Goal: Task Accomplishment & Management: Manage account settings

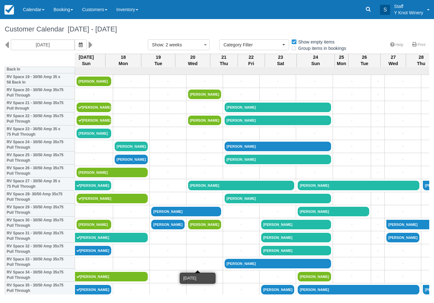
select select
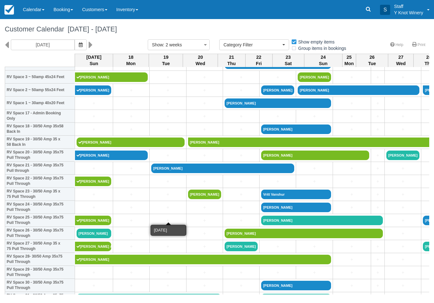
scroll to position [200, 0]
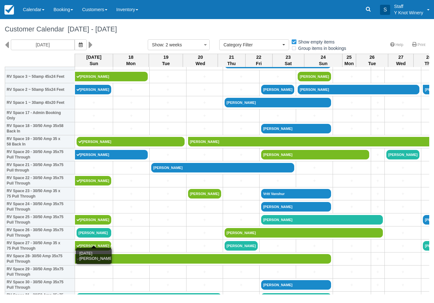
click at [95, 237] on link "Amy uhl" at bounding box center [93, 233] width 35 height 10
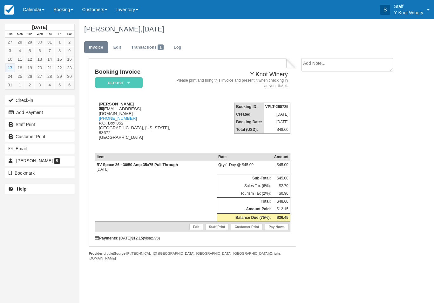
click at [126, 87] on em "Deposit" at bounding box center [119, 82] width 48 height 11
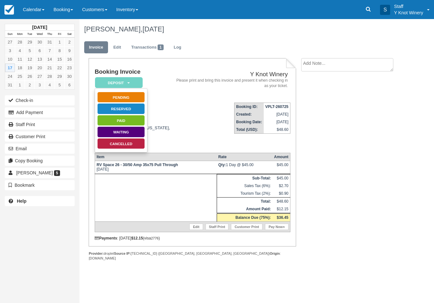
click at [129, 123] on link "Paid" at bounding box center [121, 120] width 48 height 11
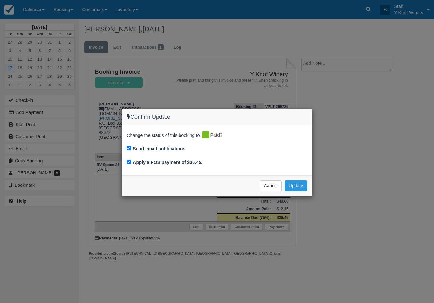
click at [299, 188] on button "Update" at bounding box center [295, 185] width 23 height 11
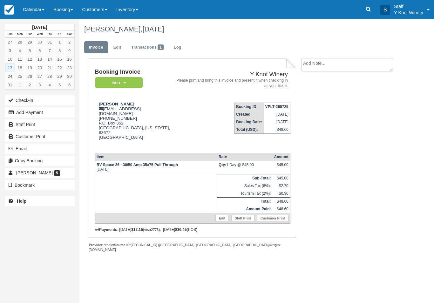
click at [32, 99] on button "Check-in" at bounding box center [40, 100] width 70 height 10
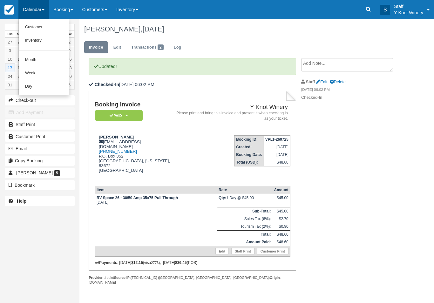
click at [33, 30] on link "Customer" at bounding box center [44, 27] width 50 height 13
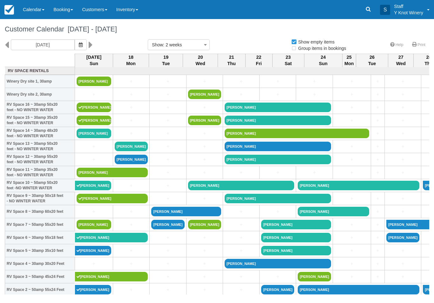
select select
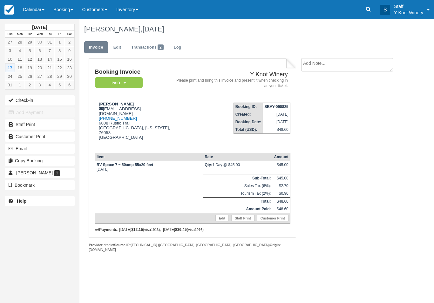
click at [20, 97] on button "Check-in" at bounding box center [40, 100] width 70 height 10
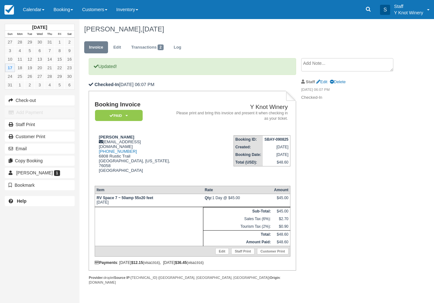
click at [27, 6] on link "Calendar" at bounding box center [33, 9] width 30 height 19
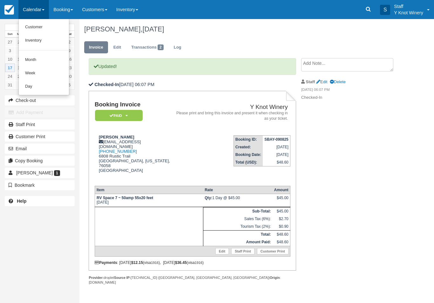
click at [40, 26] on link "Customer" at bounding box center [44, 27] width 50 height 13
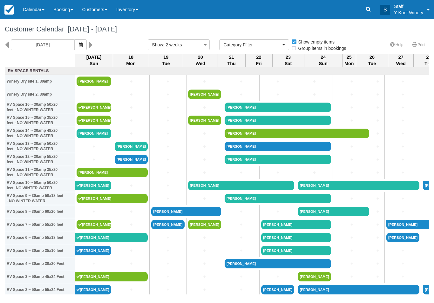
select select
click at [366, 5] on link at bounding box center [368, 9] width 15 height 19
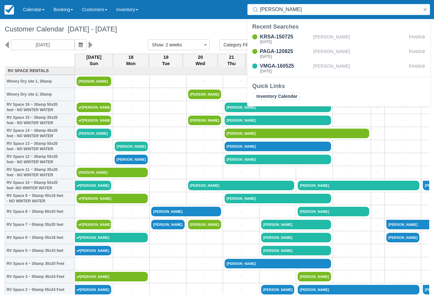
type input "Roy mon"
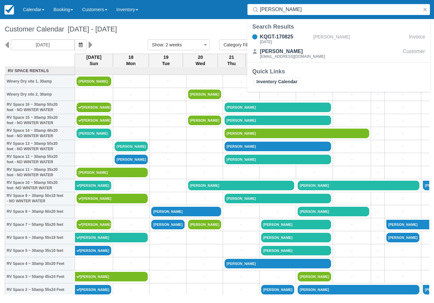
click at [421, 11] on button "button" at bounding box center [425, 10] width 8 height 8
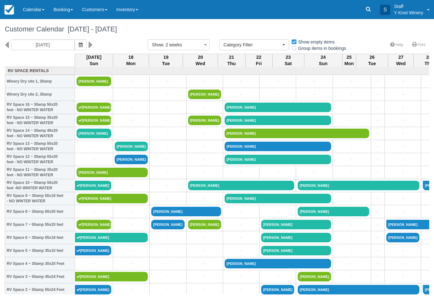
click at [95, 215] on link "+" at bounding box center [93, 211] width 35 height 7
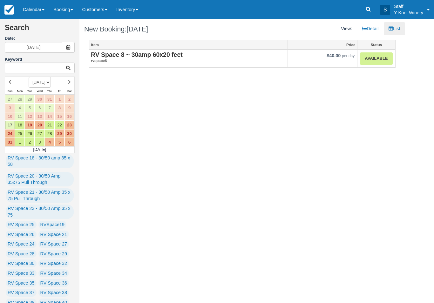
click at [371, 56] on link "Available" at bounding box center [376, 58] width 32 height 12
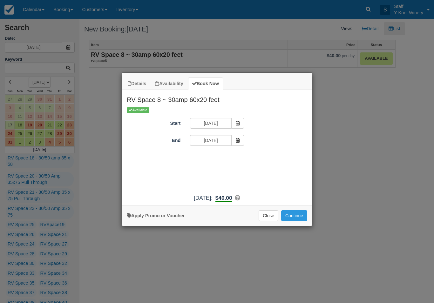
click at [297, 221] on button "Continue" at bounding box center [294, 215] width 26 height 11
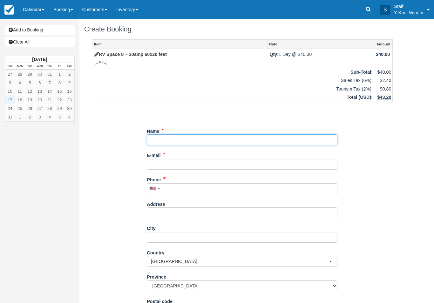
click at [182, 134] on input "Name" at bounding box center [242, 139] width 190 height 11
type input "[PERSON_NAME]"
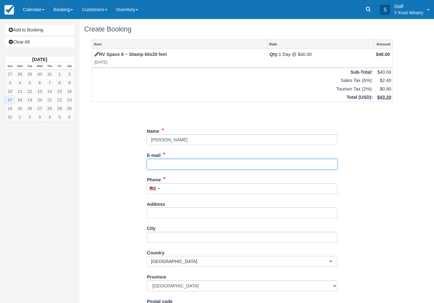
click at [170, 159] on input "E-mail" at bounding box center [242, 164] width 190 height 11
type input "[EMAIL_ADDRESS][DOMAIN_NAME]"
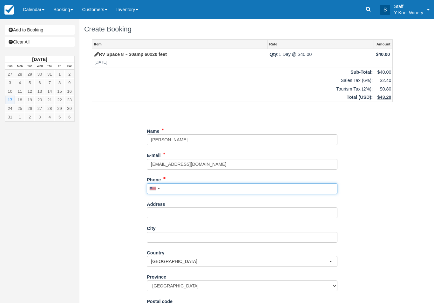
click at [195, 189] on input "Phone" at bounding box center [242, 188] width 190 height 11
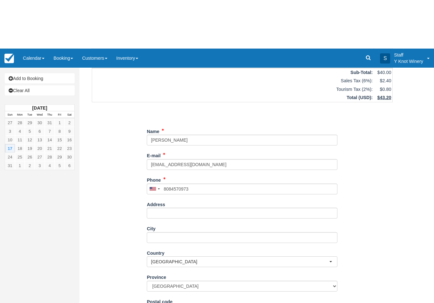
click at [166, 302] on button "Continue" at bounding box center [162, 307] width 30 height 11
type input "[PHONE_NUMBER]"
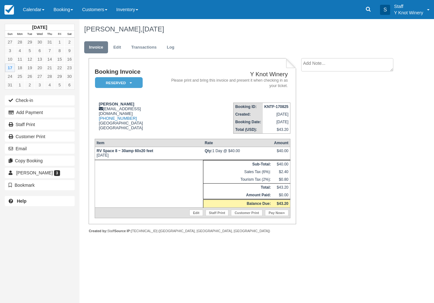
click at [191, 216] on link "Edit" at bounding box center [195, 212] width 13 height 6
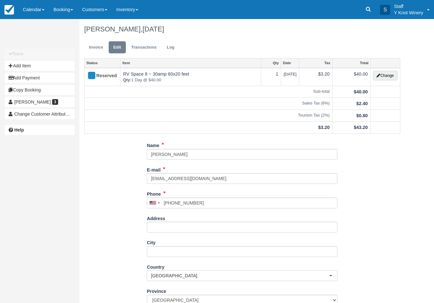
click at [385, 72] on button "Change" at bounding box center [385, 76] width 24 height 10
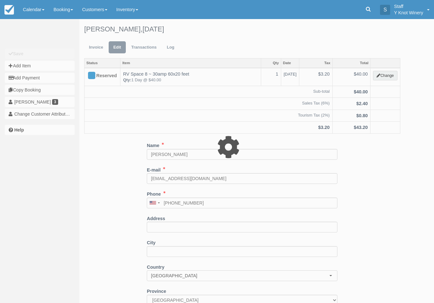
type input "40.00"
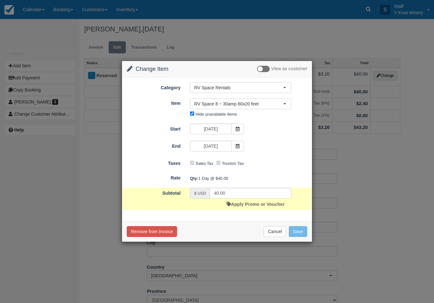
click at [256, 207] on link "Apply Promo or Voucher" at bounding box center [255, 204] width 58 height 5
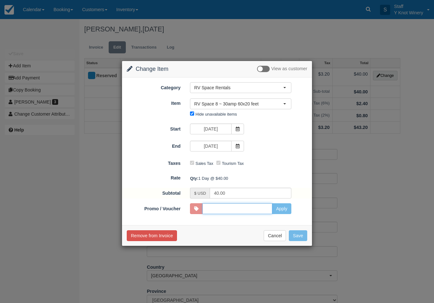
click at [248, 208] on input "Promo / Voucher" at bounding box center [237, 208] width 70 height 11
type input "GSAM"
click at [289, 209] on button "Apply" at bounding box center [281, 208] width 19 height 11
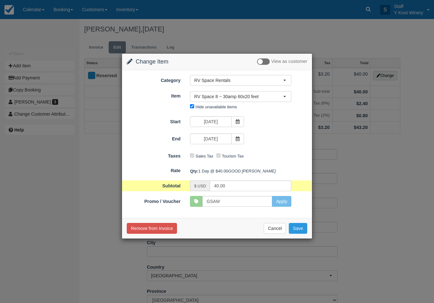
click at [300, 234] on button "Save" at bounding box center [297, 228] width 18 height 11
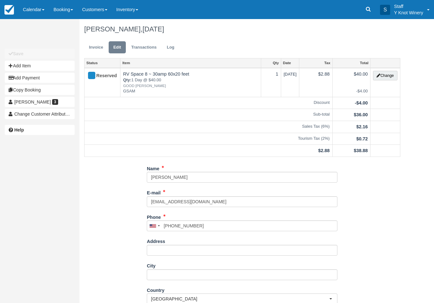
click at [95, 51] on link "Invoice" at bounding box center [96, 47] width 24 height 12
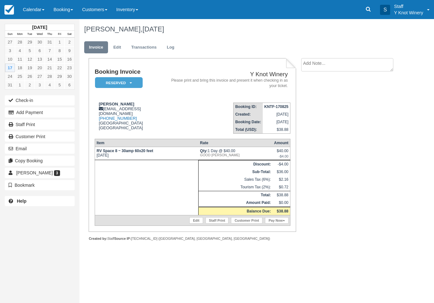
click at [285, 220] on td "Edit Staff Print Customer Print Pay Now" at bounding box center [192, 220] width 195 height 10
click at [279, 223] on link "Pay Now" at bounding box center [276, 220] width 23 height 6
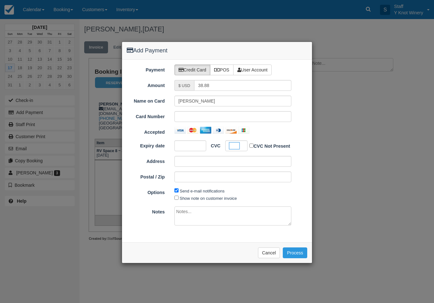
click at [201, 199] on label "Show note on customer invoice" at bounding box center [208, 198] width 57 height 5
click at [178, 199] on input "Show note on customer invoice" at bounding box center [176, 198] width 4 height 4
checkbox input "true"
click at [296, 249] on button "Process" at bounding box center [294, 252] width 24 height 11
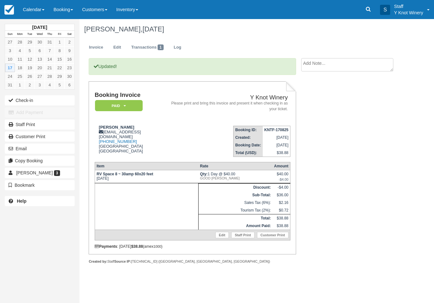
click at [26, 100] on button "Check-in" at bounding box center [40, 100] width 70 height 10
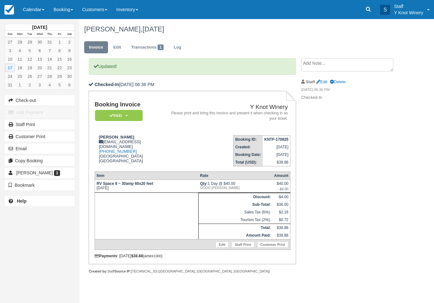
click at [30, 5] on link "Calendar" at bounding box center [33, 9] width 30 height 19
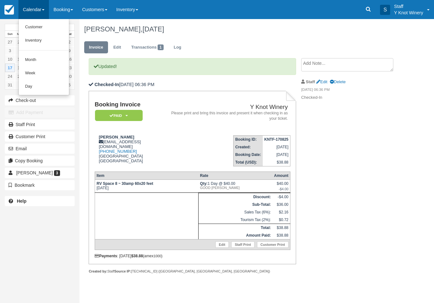
click at [37, 21] on link "Customer" at bounding box center [44, 27] width 50 height 13
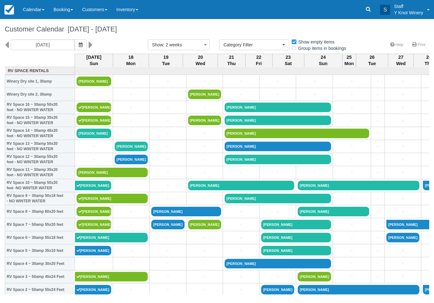
select select
click at [201, 43] on button "Show : 2 weeks" at bounding box center [179, 44] width 62 height 11
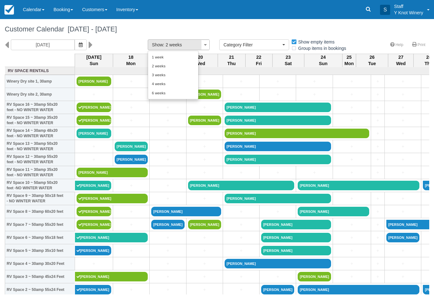
click at [164, 93] on link "6 weeks" at bounding box center [173, 93] width 50 height 9
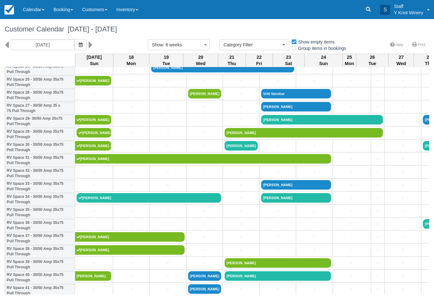
scroll to position [337, 0]
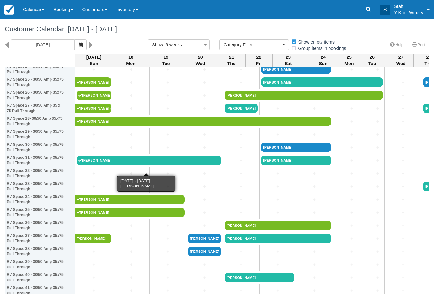
click at [99, 165] on link "[PERSON_NAME]" at bounding box center [148, 161] width 144 height 10
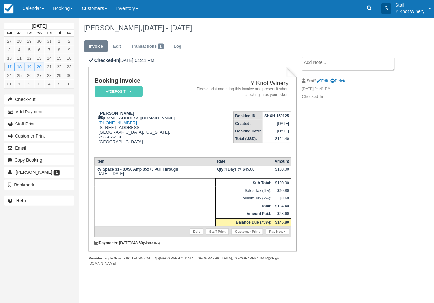
click at [191, 245] on div "Booking Invoice Deposit   Pending Reserved Paid Waiting Cancelled Y Knot Winery…" at bounding box center [193, 161] width 196 height 167
click at [196, 235] on link "Edit" at bounding box center [195, 232] width 13 height 6
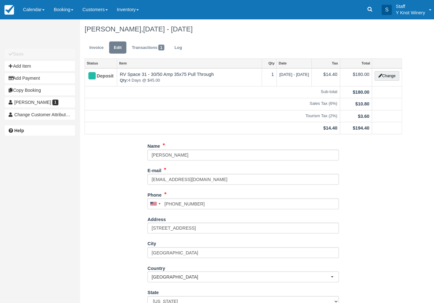
click at [382, 80] on button "Change" at bounding box center [385, 76] width 24 height 10
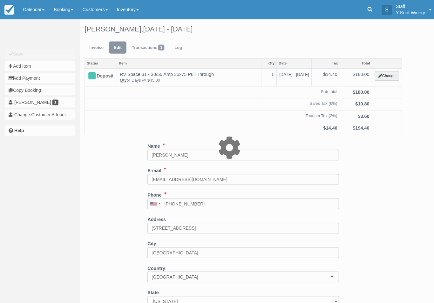
type input "180.00"
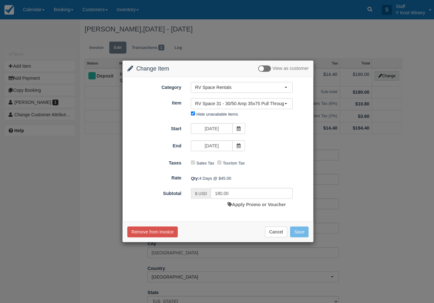
click at [235, 144] on span at bounding box center [237, 145] width 13 height 11
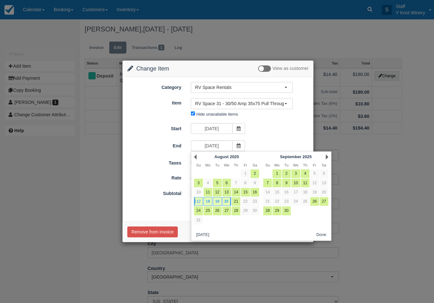
click at [217, 200] on link "19" at bounding box center [216, 200] width 9 height 9
type input "08/19/25"
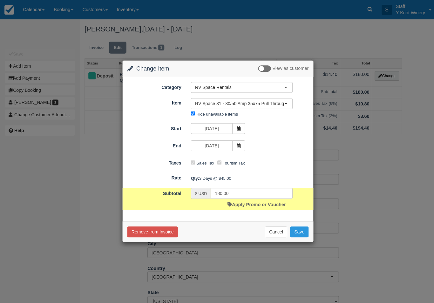
type input "135.00"
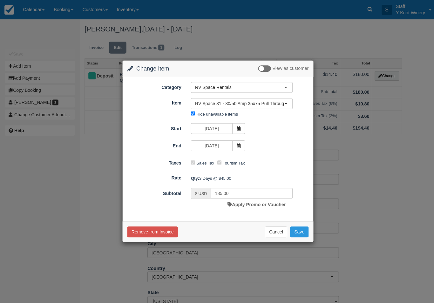
click at [216, 102] on span "RV Space 31 - 30/50 Amp 35x75 Pull Through" at bounding box center [238, 103] width 89 height 6
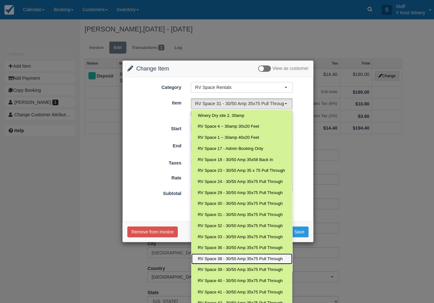
click at [215, 257] on span "RV Space 38 - 30/50 Amp 35x75 Pull Through" at bounding box center [238, 258] width 84 height 6
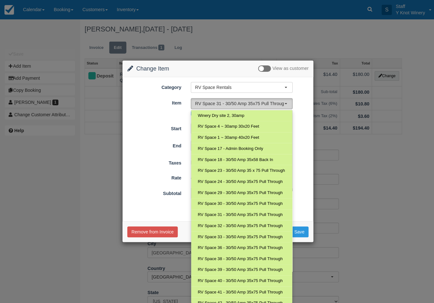
select select "90"
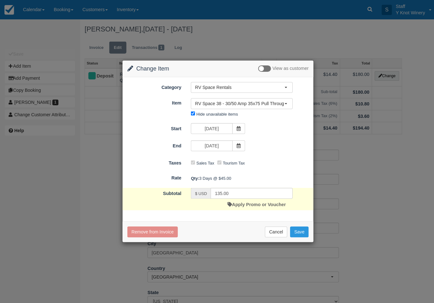
click at [295, 230] on button "Save" at bounding box center [297, 230] width 18 height 11
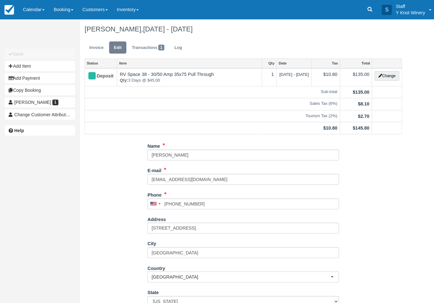
click at [97, 44] on link "Invoice" at bounding box center [96, 47] width 24 height 12
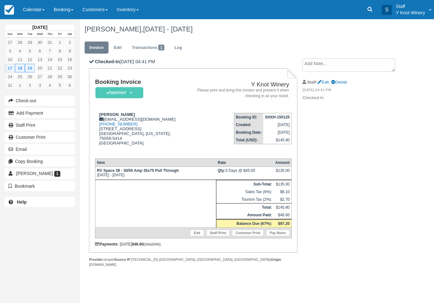
click at [278, 235] on link "Pay Now" at bounding box center [276, 232] width 23 height 6
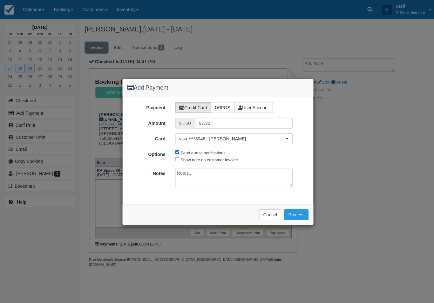
click at [173, 159] on div "Send e-mail notifications Show note on customer invoice" at bounding box center [232, 155] width 127 height 14
click at [181, 158] on label "Show note on customer invoice" at bounding box center [208, 159] width 57 height 5
click at [178, 158] on input "Show note on customer invoice" at bounding box center [176, 158] width 4 height 4
checkbox input "true"
click at [294, 215] on button "Process" at bounding box center [294, 213] width 24 height 11
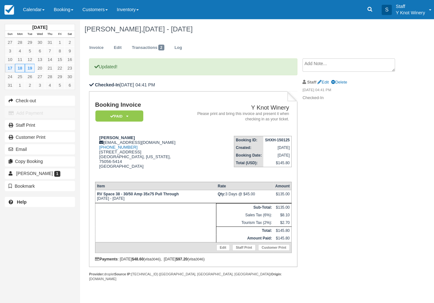
click at [33, 8] on link "Calendar" at bounding box center [33, 9] width 30 height 19
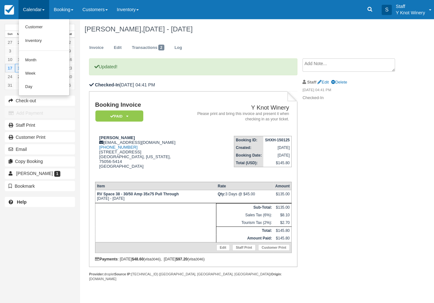
click at [47, 22] on link "Customer" at bounding box center [44, 27] width 50 height 13
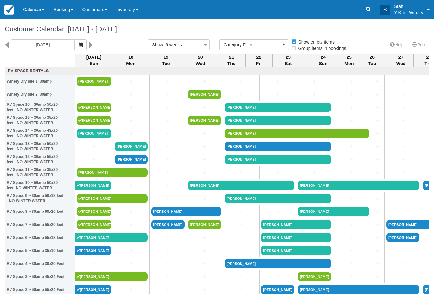
select select
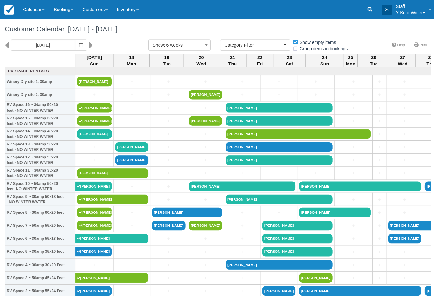
click at [79, 47] on span "button" at bounding box center [81, 44] width 4 height 5
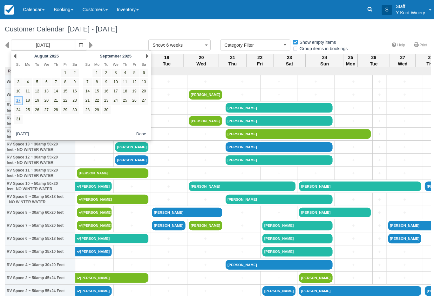
click at [145, 57] on link "Next" at bounding box center [146, 55] width 3 height 5
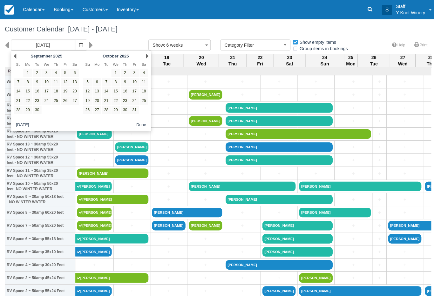
click at [103, 82] on link "7" at bounding box center [105, 81] width 9 height 9
type input "10/07/25"
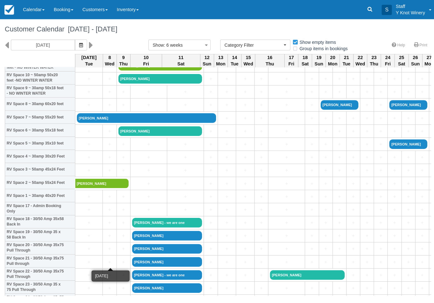
scroll to position [108, 0]
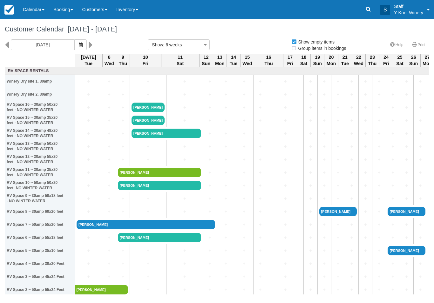
select select
click at [194, 40] on button "Show : 6 weeks" at bounding box center [179, 44] width 62 height 11
select select
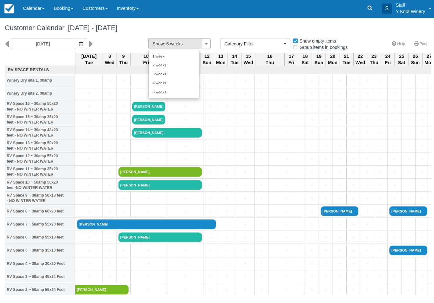
click at [161, 65] on link "2 weeks" at bounding box center [173, 66] width 50 height 9
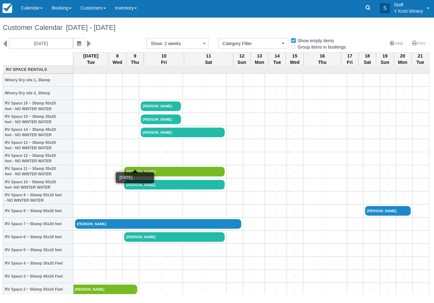
click at [135, 163] on link "+" at bounding box center [131, 159] width 13 height 7
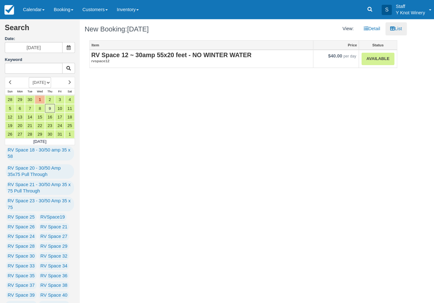
click at [368, 59] on link "Available" at bounding box center [376, 58] width 32 height 12
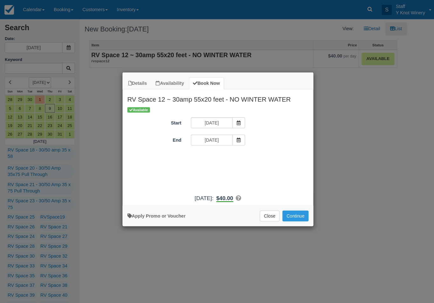
click at [233, 138] on span "Item Modal" at bounding box center [237, 139] width 13 height 11
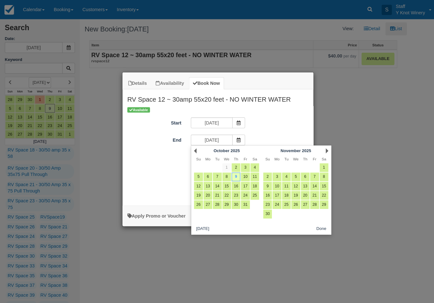
click at [255, 175] on link "11" at bounding box center [253, 176] width 9 height 9
type input "[DATE]"
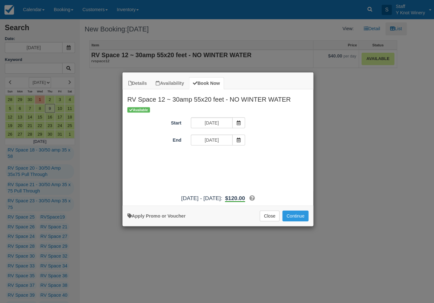
click at [301, 215] on button "Continue" at bounding box center [294, 214] width 26 height 11
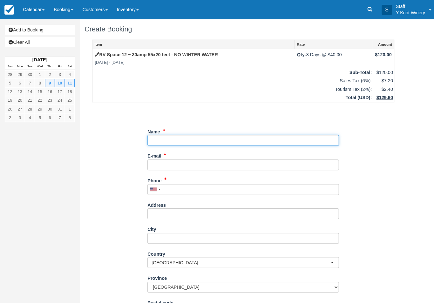
click at [187, 137] on input "Name" at bounding box center [242, 139] width 190 height 11
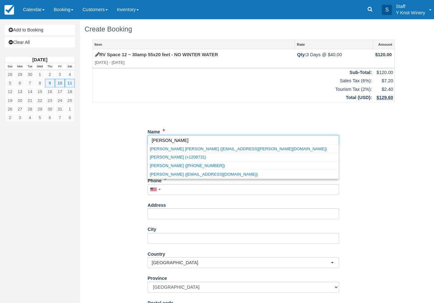
click at [199, 166] on link "Mark bre ske (+12087311620)" at bounding box center [242, 165] width 190 height 8
type input "Mark bre ske"
type input "+12087311620"
select select "US"
select select
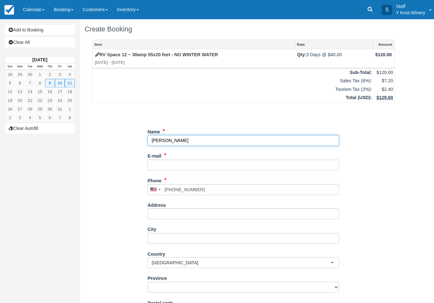
select select "ID"
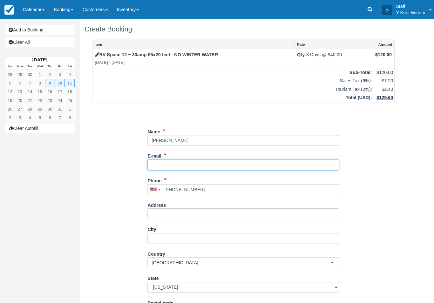
click at [201, 164] on input "E-mail" at bounding box center [242, 164] width 190 height 11
type input "o"
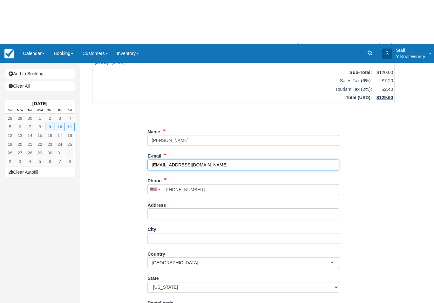
type input "breske208@gmail.com"
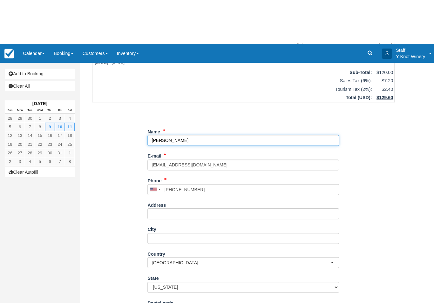
click at [196, 91] on input "Name" at bounding box center [242, 96] width 190 height 11
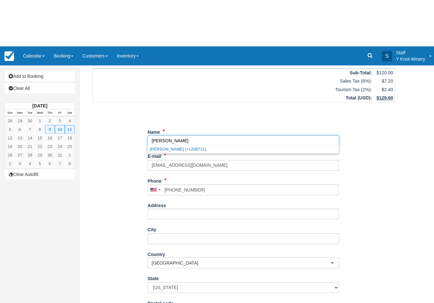
scroll to position [48, 0]
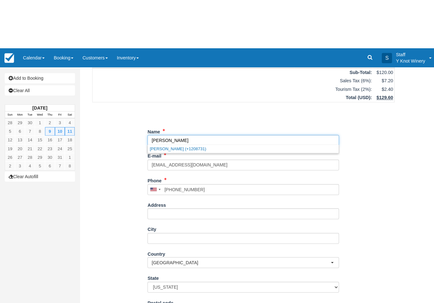
type input "Mark breske"
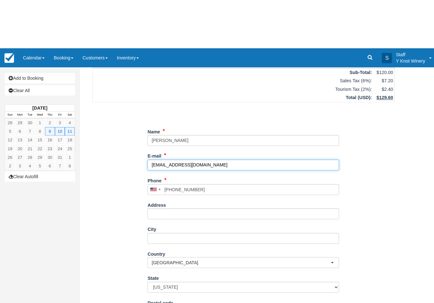
scroll to position [0, 0]
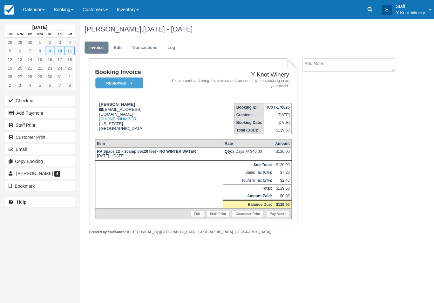
click at [43, 11] on link "Calendar" at bounding box center [33, 9] width 30 height 19
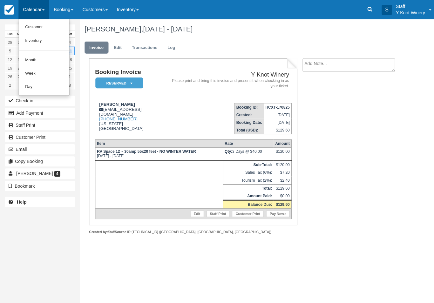
click at [45, 26] on link "Customer" at bounding box center [44, 27] width 50 height 13
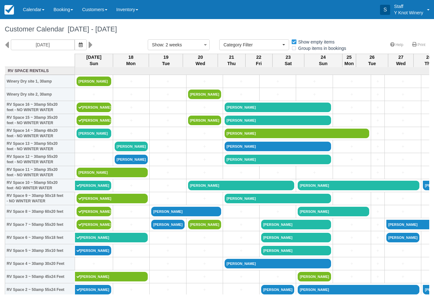
select select
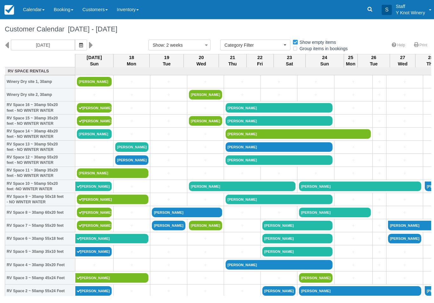
click at [79, 42] on span "button" at bounding box center [81, 44] width 4 height 5
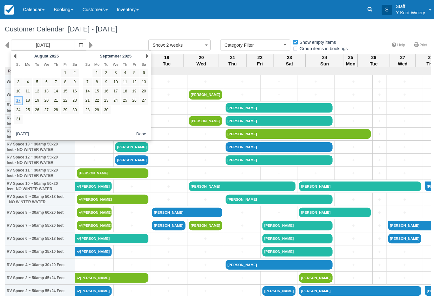
click at [147, 55] on link "Next" at bounding box center [146, 55] width 3 height 5
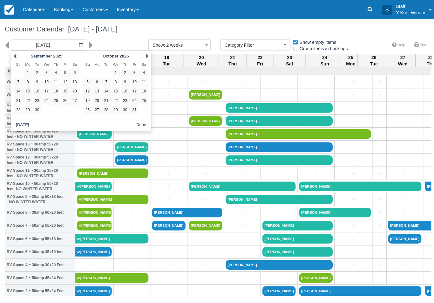
click at [122, 77] on link "9" at bounding box center [124, 81] width 9 height 9
type input "10/09/25"
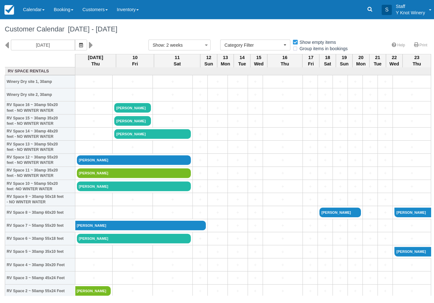
click at [90, 164] on link "[PERSON_NAME]" at bounding box center [132, 160] width 113 height 10
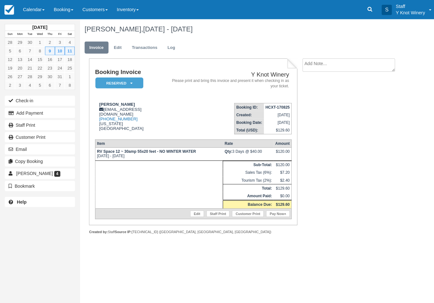
click at [189, 216] on link "Edit" at bounding box center [195, 212] width 13 height 6
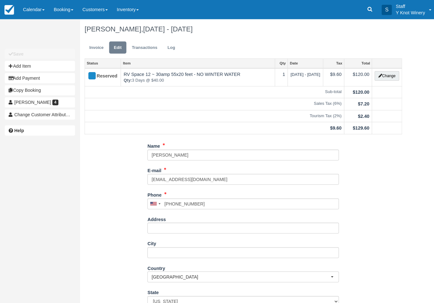
click at [378, 77] on icon "button" at bounding box center [378, 76] width 4 height 4
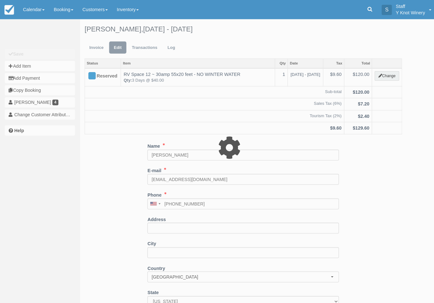
type input "120.00"
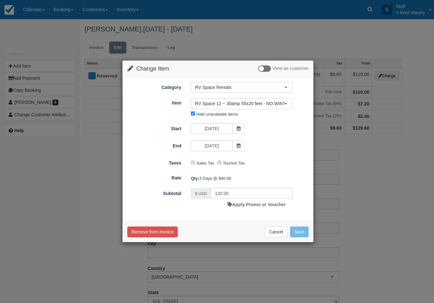
click at [276, 233] on button "Cancel" at bounding box center [274, 230] width 22 height 11
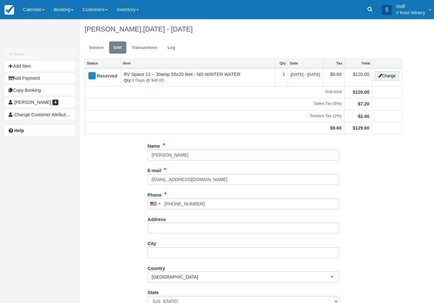
click at [33, 9] on link "Calendar" at bounding box center [33, 9] width 30 height 19
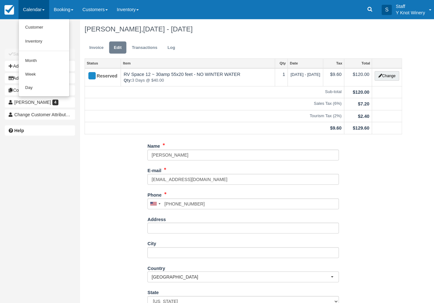
click at [36, 25] on link "Customer" at bounding box center [44, 28] width 50 height 14
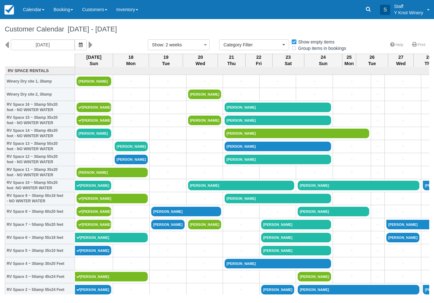
select select
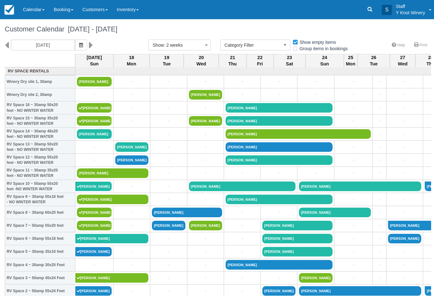
click at [79, 44] on icon "button" at bounding box center [81, 45] width 4 height 4
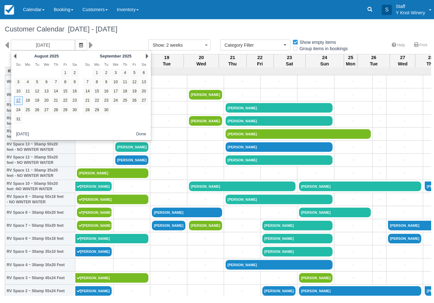
click at [145, 55] on link "Next" at bounding box center [146, 55] width 3 height 5
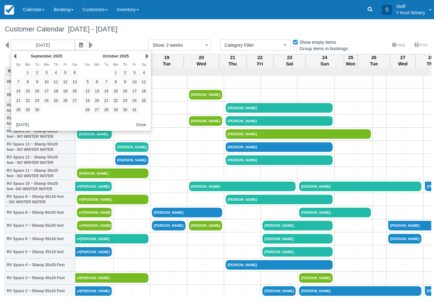
click at [124, 82] on link "9" at bounding box center [124, 81] width 9 height 9
type input "[DATE]"
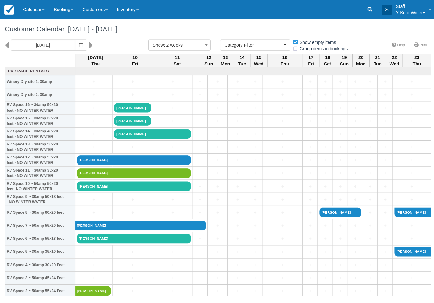
click at [91, 150] on link "+" at bounding box center [93, 146] width 34 height 7
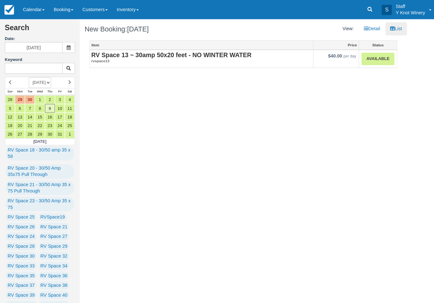
click at [37, 5] on link "Calendar" at bounding box center [33, 9] width 30 height 19
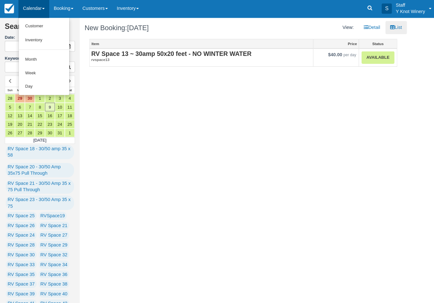
click at [378, 59] on div at bounding box center [217, 151] width 434 height 303
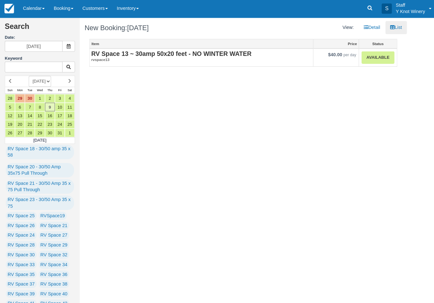
click at [373, 58] on link "Available" at bounding box center [376, 58] width 32 height 12
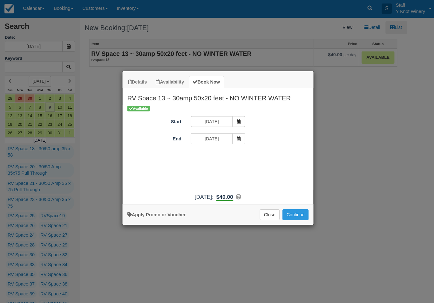
click at [243, 139] on span "Item Modal" at bounding box center [237, 139] width 13 height 11
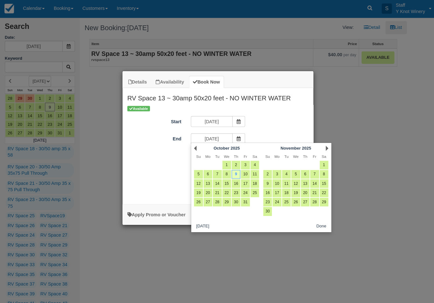
click at [254, 175] on link "11" at bounding box center [253, 174] width 9 height 9
type input "10/11/25"
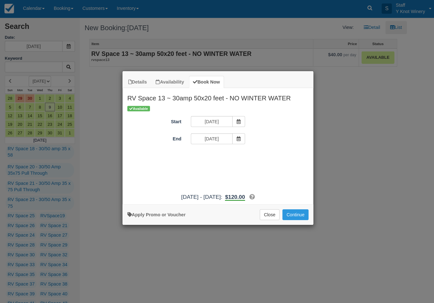
click at [237, 117] on span "Item Modal" at bounding box center [237, 122] width 13 height 11
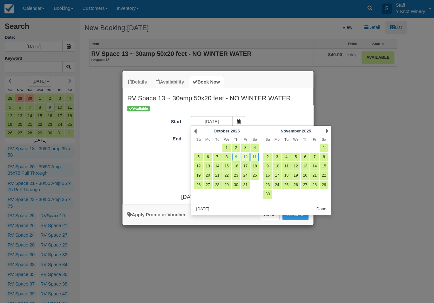
click at [244, 157] on link "10" at bounding box center [244, 157] width 9 height 9
type input "10/10/25"
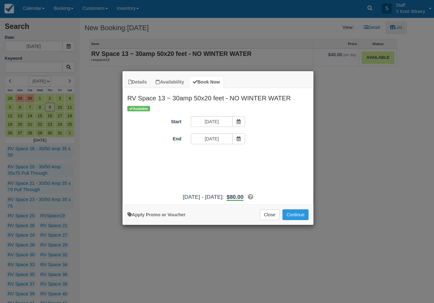
click at [292, 218] on button "Continue" at bounding box center [294, 214] width 26 height 11
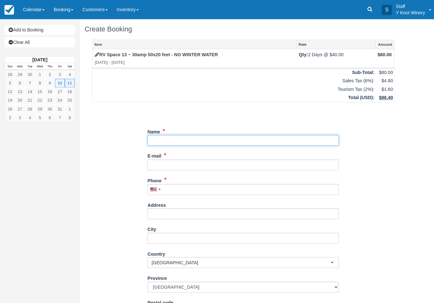
click at [179, 136] on input "Name" at bounding box center [242, 139] width 190 height 11
click at [184, 148] on link "[PERSON_NAME] (+1208731)" at bounding box center [242, 148] width 190 height 8
type input "[PERSON_NAME]"
type input "+1208731"
select select "US"
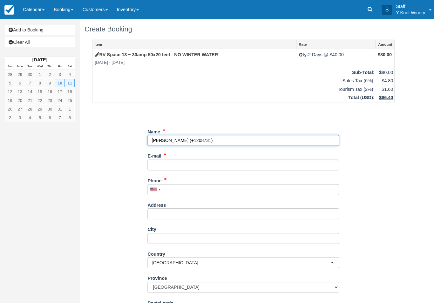
select select
select select "ID"
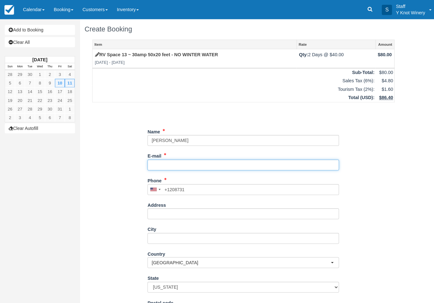
click at [188, 163] on input "E-mail" at bounding box center [242, 164] width 190 height 11
type input "breske208#gmail"
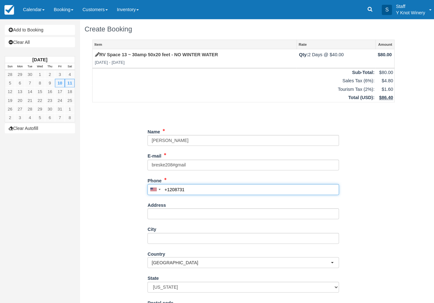
click at [205, 185] on input "+1208731" at bounding box center [242, 188] width 190 height 11
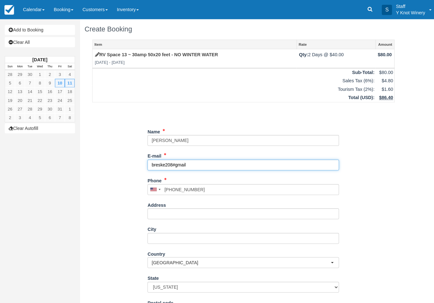
click at [189, 164] on input "breske208#gmail" at bounding box center [242, 164] width 190 height 11
type input "(208) 731-1620"
click at [209, 167] on input "breske208@gmail" at bounding box center [242, 164] width 190 height 11
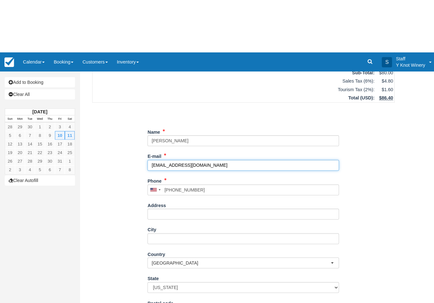
type input "[EMAIL_ADDRESS][DOMAIN_NAME]"
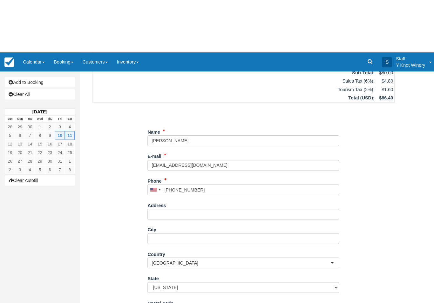
click at [164, 299] on button "Continue" at bounding box center [162, 304] width 30 height 11
type input "+12087311620"
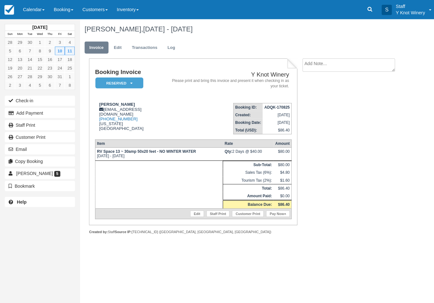
click at [24, 149] on button "Email" at bounding box center [40, 148] width 70 height 10
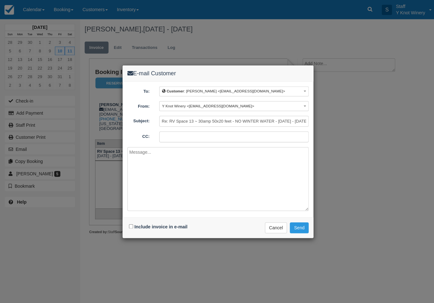
click at [128, 227] on div "Include invoice in e-mail" at bounding box center [158, 225] width 63 height 9
click at [131, 224] on input "Include invoice in e-mail" at bounding box center [130, 225] width 4 height 4
checkbox input "true"
click at [303, 223] on button "Send" at bounding box center [297, 226] width 19 height 11
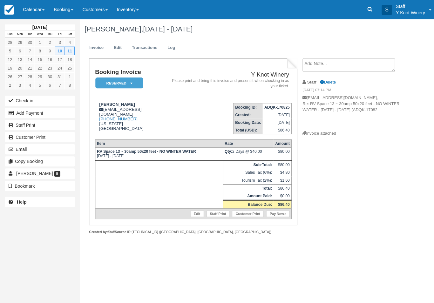
click at [93, 48] on link "Invoice" at bounding box center [96, 47] width 24 height 12
click at [31, 17] on link "Calendar" at bounding box center [33, 9] width 30 height 19
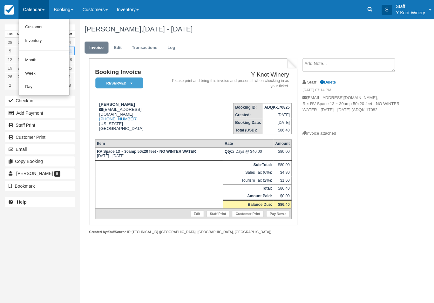
click at [44, 34] on link "Customer" at bounding box center [44, 27] width 50 height 13
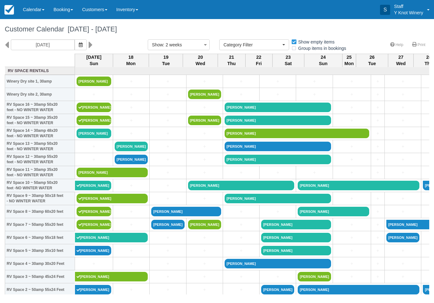
select select
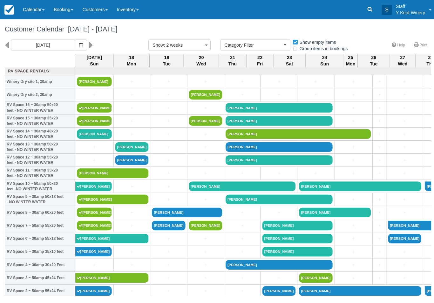
click at [75, 43] on button "button" at bounding box center [81, 44] width 12 height 11
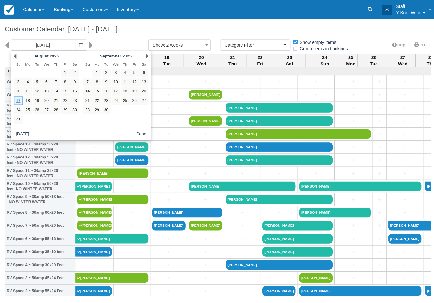
click at [146, 57] on link "Next" at bounding box center [146, 55] width 3 height 5
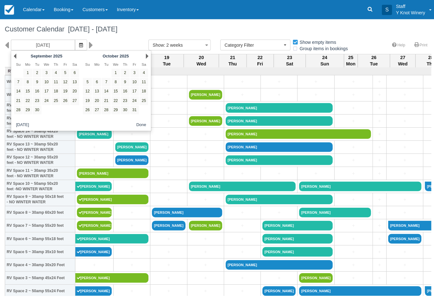
click at [147, 54] on link "Next" at bounding box center [146, 55] width 3 height 5
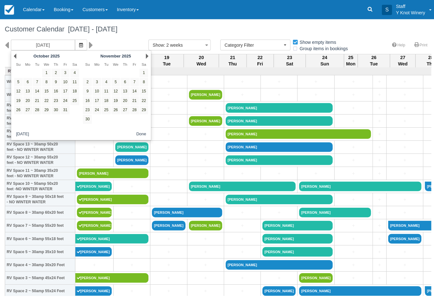
click at [19, 53] on div "Prev October 2025" at bounding box center [46, 55] width 69 height 9
click at [58, 82] on link "9" at bounding box center [55, 81] width 9 height 9
type input "10/09/25"
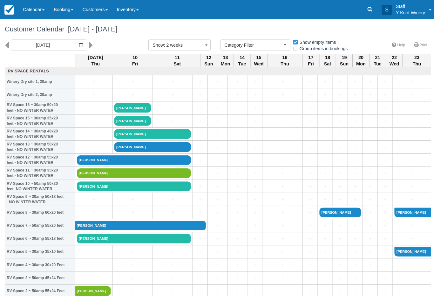
click at [90, 164] on link "Mark breske" at bounding box center [132, 160] width 113 height 10
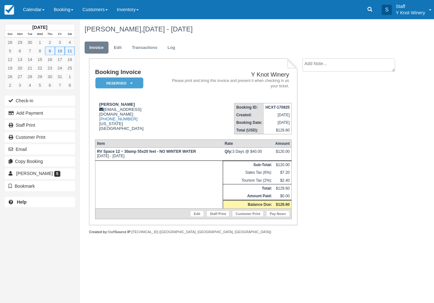
click at [23, 149] on button "Email" at bounding box center [40, 148] width 70 height 10
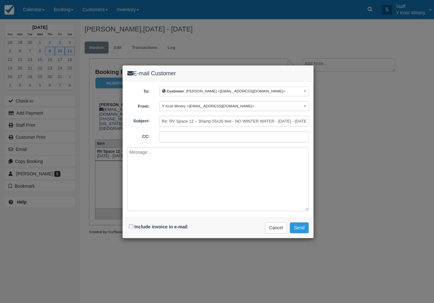
click at [132, 224] on input "Include invoice in e-mail" at bounding box center [130, 225] width 4 height 4
checkbox input "true"
click at [295, 229] on button "Send" at bounding box center [297, 226] width 19 height 11
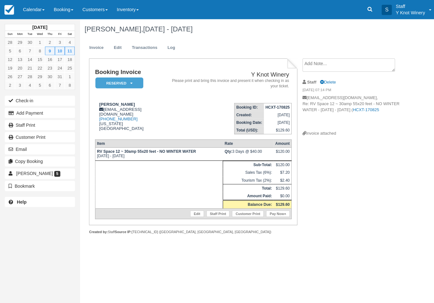
click at [33, 10] on link "Calendar" at bounding box center [33, 9] width 30 height 19
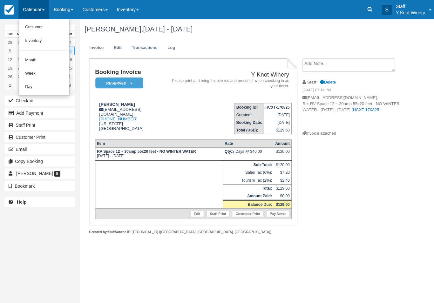
click at [30, 25] on link "Customer" at bounding box center [44, 27] width 50 height 13
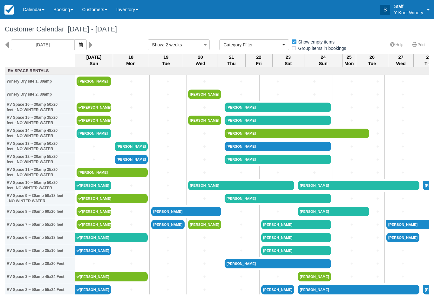
select select
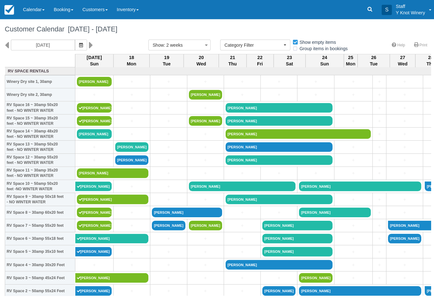
click at [90, 86] on link "Erika Gilbert" at bounding box center [93, 81] width 35 height 10
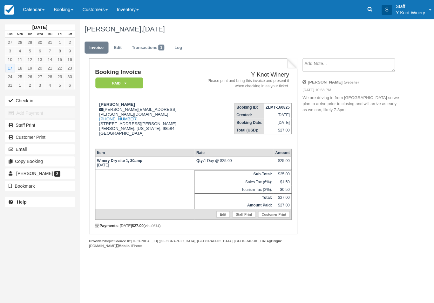
click at [18, 102] on button "Check-in" at bounding box center [40, 100] width 70 height 10
